Goal: Check status: Check status

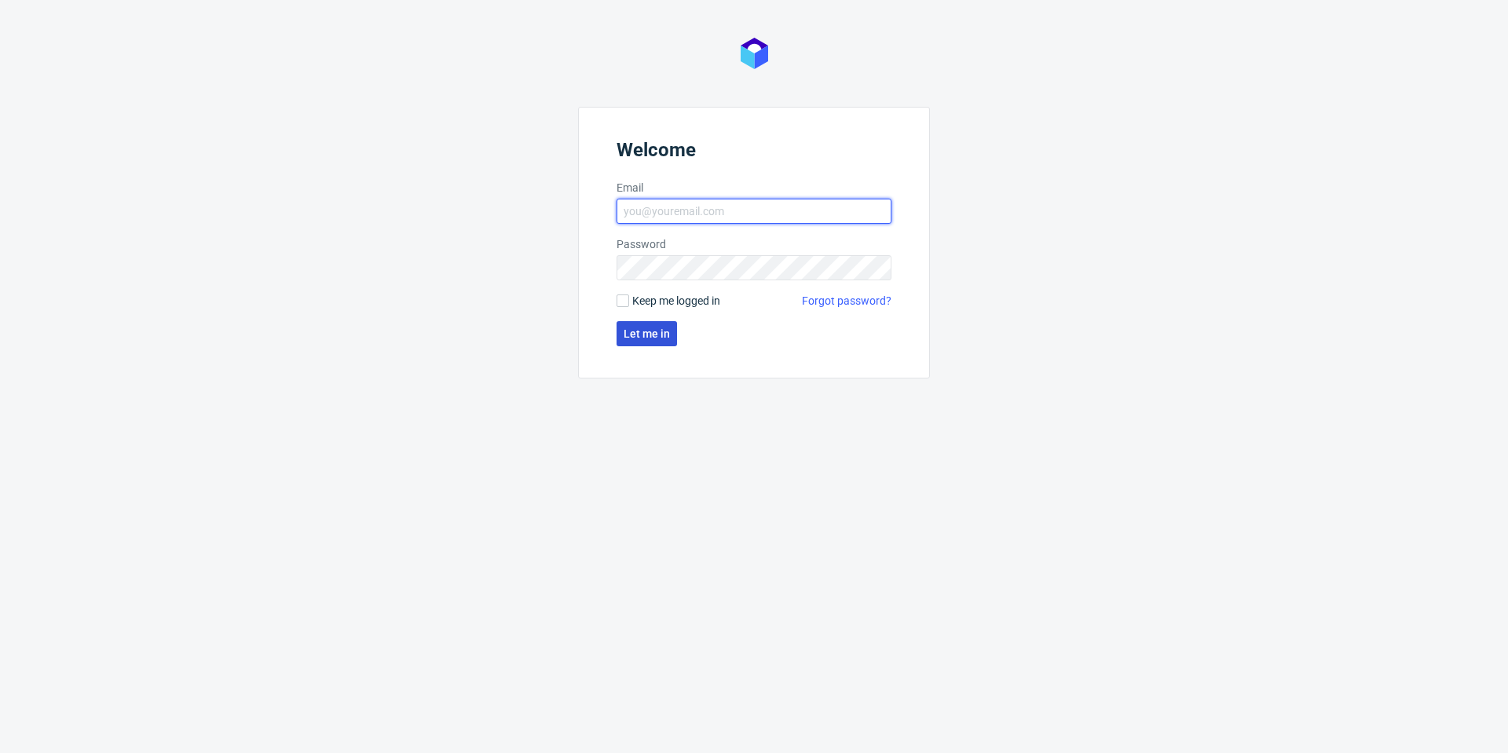
type input "[PERSON_NAME][EMAIL_ADDRESS][PERSON_NAME][DOMAIN_NAME]"
click at [664, 331] on span "Let me in" at bounding box center [647, 333] width 46 height 11
type input "[PERSON_NAME][EMAIL_ADDRESS][PERSON_NAME][DOMAIN_NAME]"
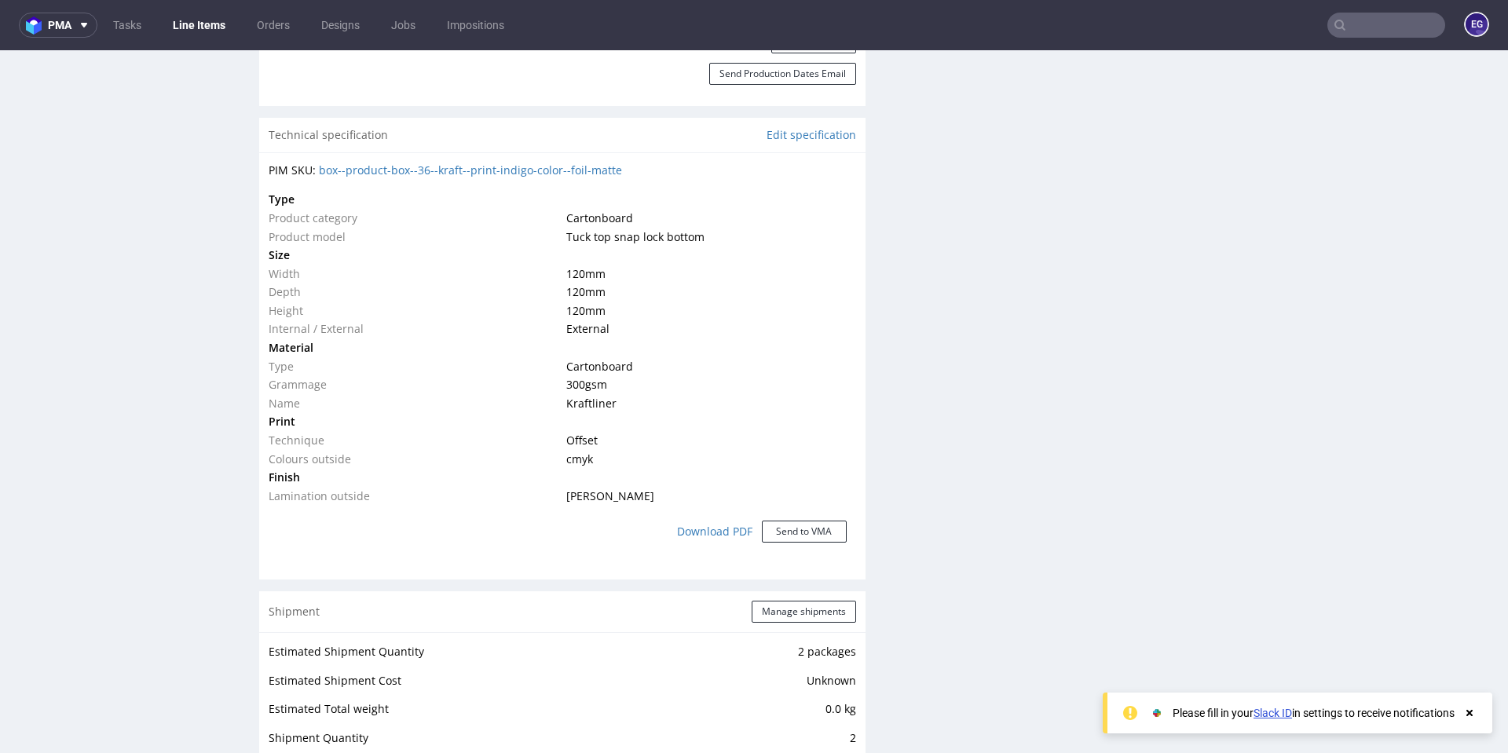
scroll to position [1178, 0]
